Goal: Navigation & Orientation: Find specific page/section

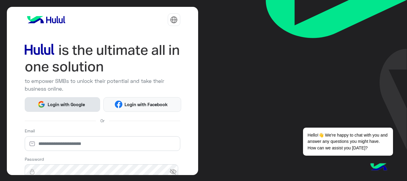
click at [65, 109] on button "Login with Google" at bounding box center [63, 104] width 76 height 15
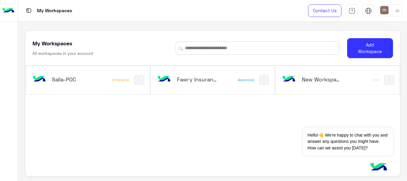
click at [102, 85] on div "Salla-POC Enterprise" at bounding box center [88, 80] width 124 height 28
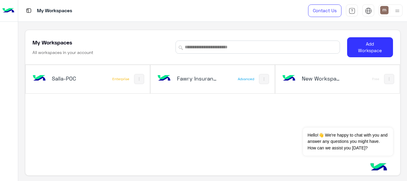
click at [137, 84] on button at bounding box center [139, 79] width 10 height 10
click at [95, 82] on div at bounding box center [203, 90] width 407 height 181
click at [96, 82] on div "Salla-POC" at bounding box center [65, 78] width 68 height 17
